Goal: Task Accomplishment & Management: Use online tool/utility

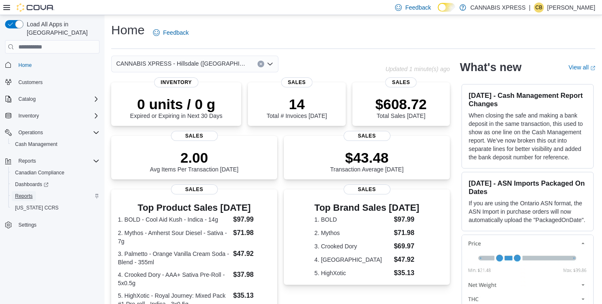
click at [23, 193] on span "Reports" at bounding box center [24, 196] width 18 height 7
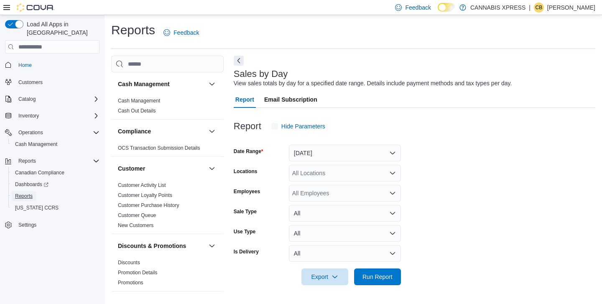
scroll to position [3, 0]
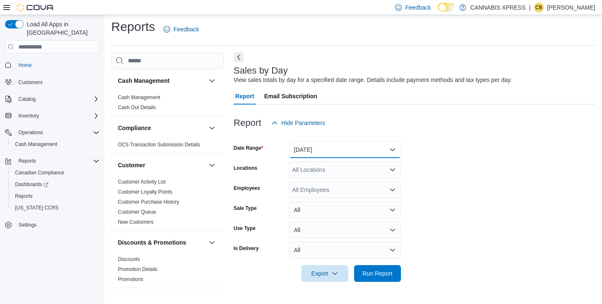
click at [304, 156] on button "[DATE]" at bounding box center [345, 149] width 112 height 17
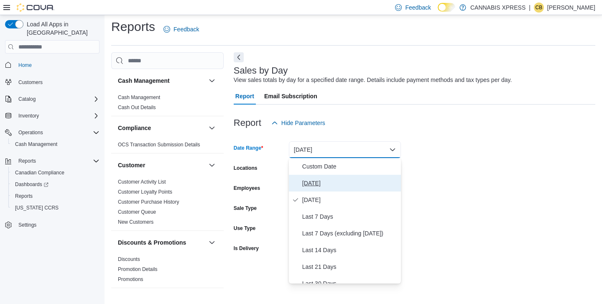
click at [306, 183] on span "[DATE]" at bounding box center [349, 183] width 95 height 10
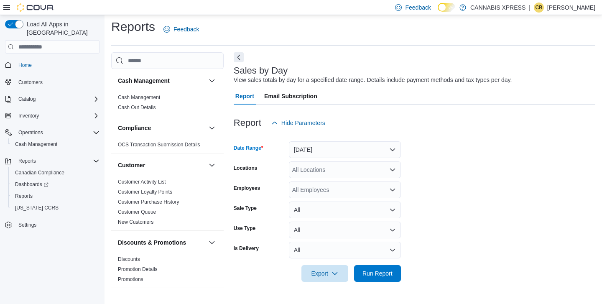
click at [330, 169] on div "All Locations" at bounding box center [345, 169] width 112 height 17
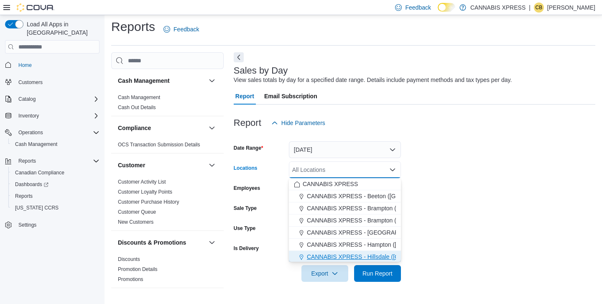
click at [348, 257] on span "CANNABIS XPRESS - Hillsdale ([GEOGRAPHIC_DATA])" at bounding box center [381, 257] width 149 height 8
click at [369, 277] on span "Run Report" at bounding box center [378, 273] width 30 height 8
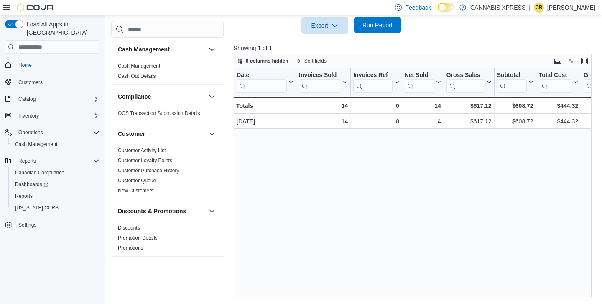
click at [369, 23] on span "Run Report" at bounding box center [378, 25] width 30 height 8
click at [364, 26] on span "Run Report" at bounding box center [378, 25] width 30 height 8
